Goal: Check status: Check status

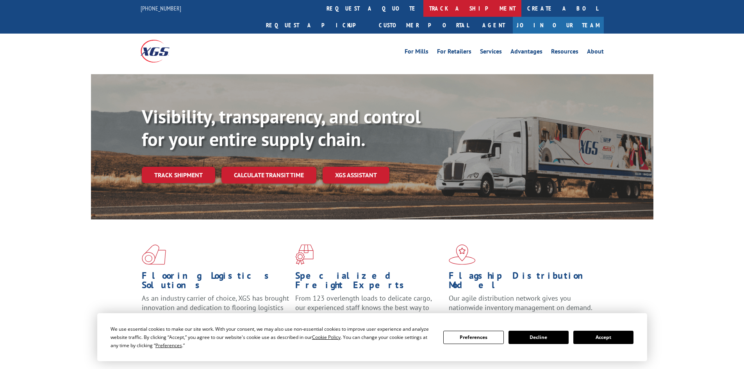
click at [423, 6] on link "track a shipment" at bounding box center [472, 8] width 98 height 17
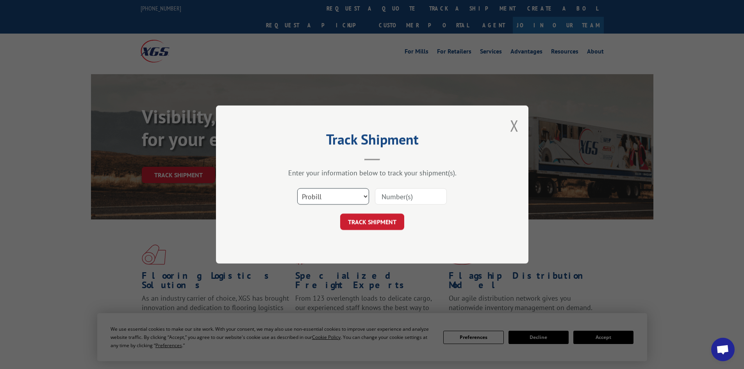
click at [366, 196] on select "Select category... Probill BOL PO" at bounding box center [333, 196] width 72 height 16
select select "bol"
click at [297, 188] on select "Select category... Probill BOL PO" at bounding box center [333, 196] width 72 height 16
click at [380, 193] on input at bounding box center [411, 196] width 72 height 16
paste input "5995953"
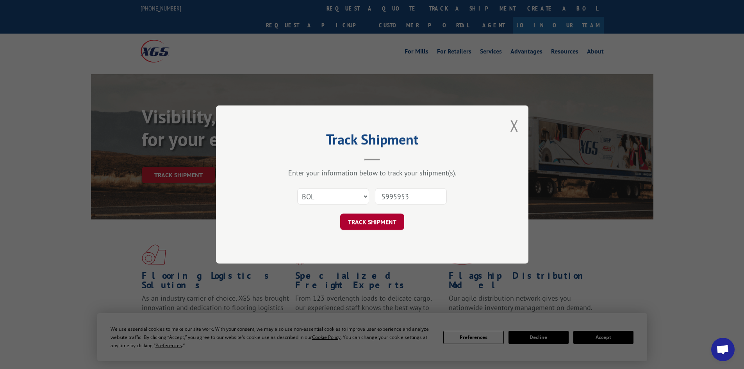
type input "5995953"
click at [370, 221] on button "TRACK SHIPMENT" at bounding box center [372, 221] width 64 height 16
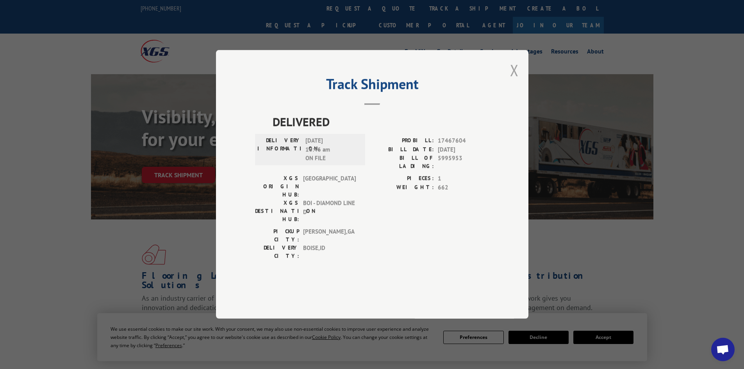
click at [512, 80] on button "Close modal" at bounding box center [514, 70] width 9 height 21
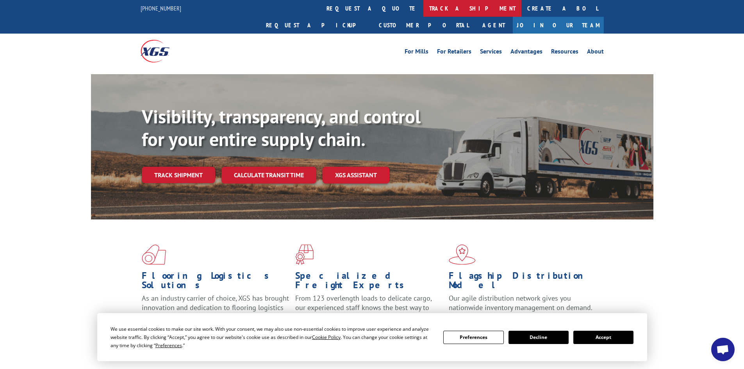
click at [423, 14] on link "track a shipment" at bounding box center [472, 8] width 98 height 17
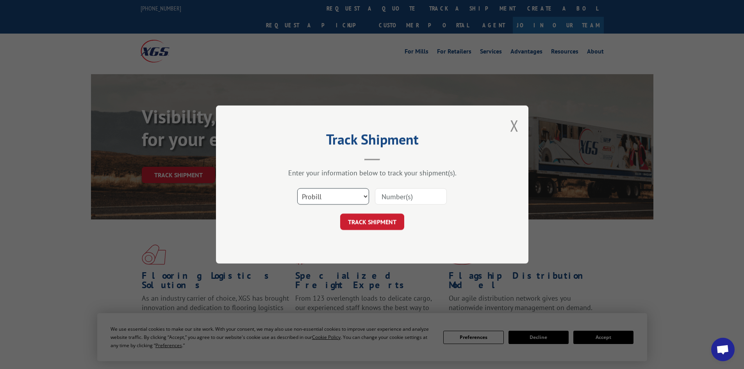
click at [365, 198] on select "Select category... Probill BOL PO" at bounding box center [333, 196] width 72 height 16
select select "bol"
click at [297, 188] on select "Select category... Probill BOL PO" at bounding box center [333, 196] width 72 height 16
click at [390, 194] on input at bounding box center [411, 196] width 72 height 16
paste input "6000961"
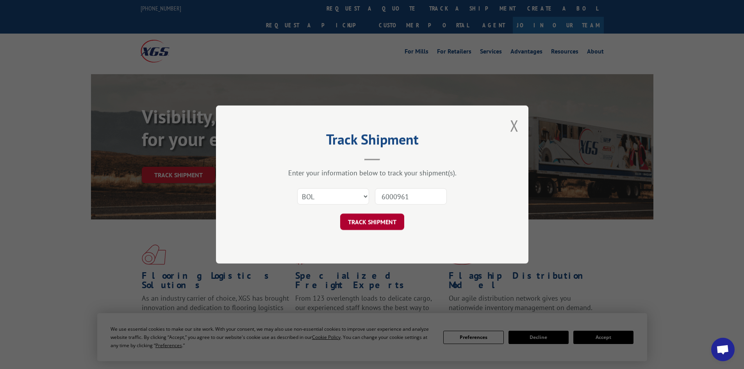
type input "6000961"
click at [390, 224] on button "TRACK SHIPMENT" at bounding box center [372, 221] width 64 height 16
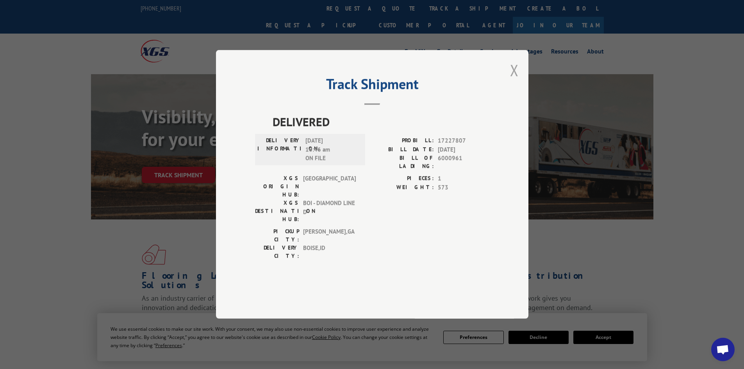
click at [517, 80] on button "Close modal" at bounding box center [514, 70] width 9 height 21
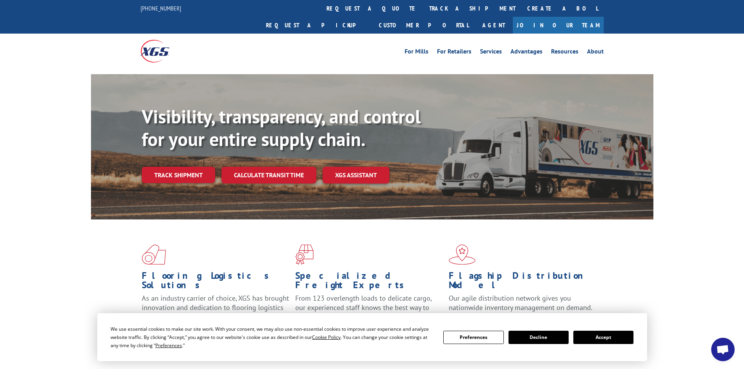
drag, startPoint x: 346, startPoint y: 11, endPoint x: 345, endPoint y: 52, distance: 41.0
click at [423, 11] on link "track a shipment" at bounding box center [472, 8] width 98 height 17
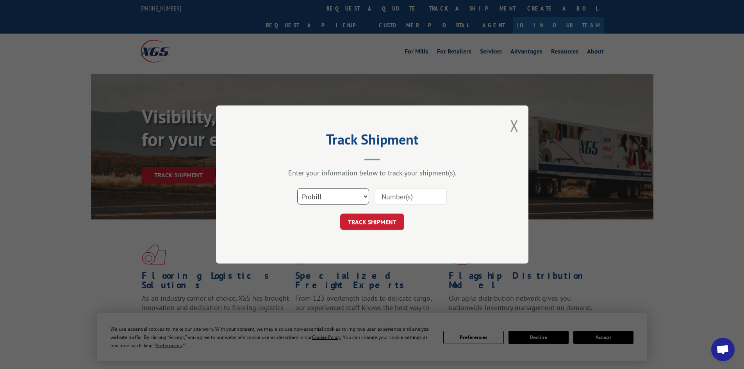
drag, startPoint x: 366, startPoint y: 195, endPoint x: 361, endPoint y: 197, distance: 5.8
click at [366, 195] on select "Select category... Probill BOL PO" at bounding box center [333, 196] width 72 height 16
select select "bol"
click at [297, 188] on select "Select category... Probill BOL PO" at bounding box center [333, 196] width 72 height 16
click at [392, 192] on input at bounding box center [411, 196] width 72 height 16
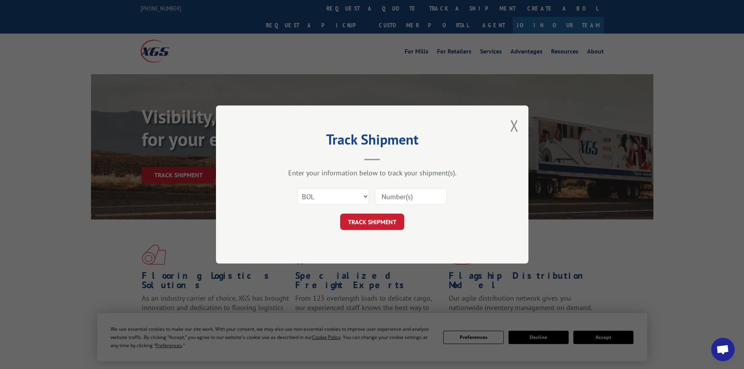
paste input "6003505"
type input "6003505"
click at [373, 230] on div "Track Shipment Enter your information below to track your shipment(s). Select c…" at bounding box center [372, 184] width 312 height 158
click at [375, 224] on button "TRACK SHIPMENT" at bounding box center [372, 221] width 64 height 16
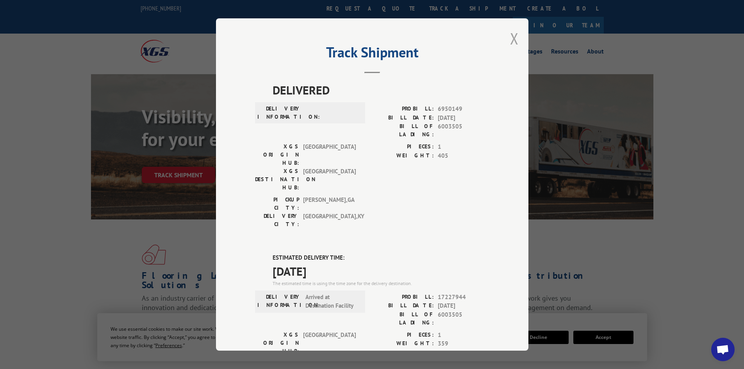
click at [510, 36] on button "Close modal" at bounding box center [514, 38] width 9 height 21
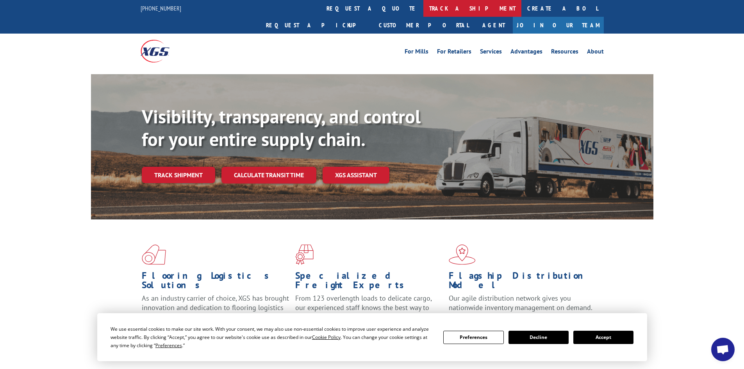
click at [423, 11] on link "track a shipment" at bounding box center [472, 8] width 98 height 17
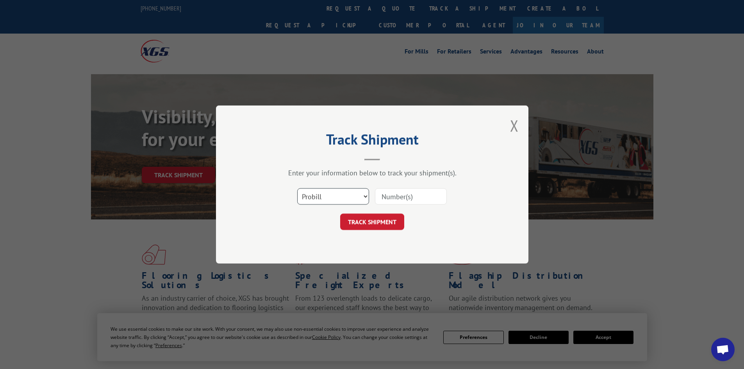
click at [365, 196] on select "Select category... Probill BOL PO" at bounding box center [333, 196] width 72 height 16
select select "bol"
click at [297, 188] on select "Select category... Probill BOL PO" at bounding box center [333, 196] width 72 height 16
click at [380, 195] on input at bounding box center [411, 196] width 72 height 16
paste input "6009801"
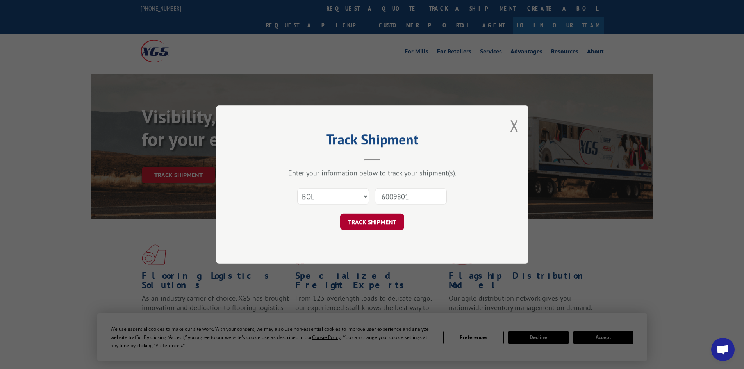
type input "6009801"
click at [374, 220] on button "TRACK SHIPMENT" at bounding box center [372, 221] width 64 height 16
